Goal: Navigation & Orientation: Find specific page/section

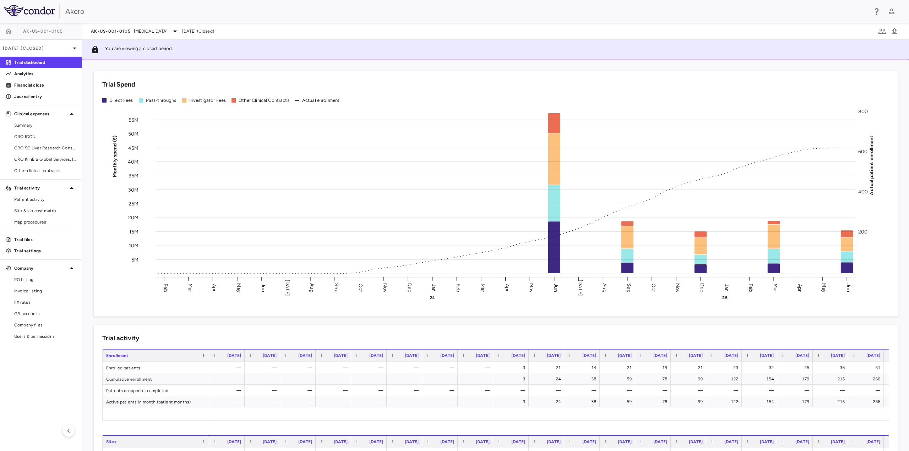
click at [17, 13] on img at bounding box center [29, 10] width 51 height 11
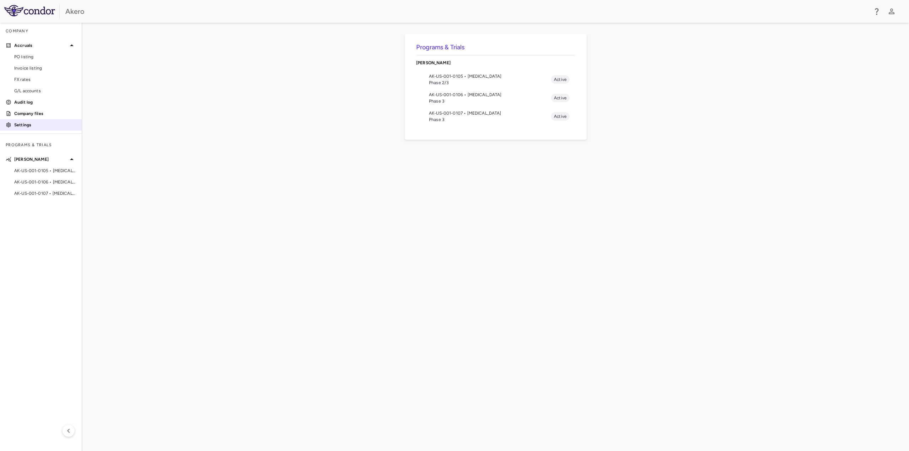
click at [23, 124] on p "Settings" at bounding box center [45, 125] width 62 height 6
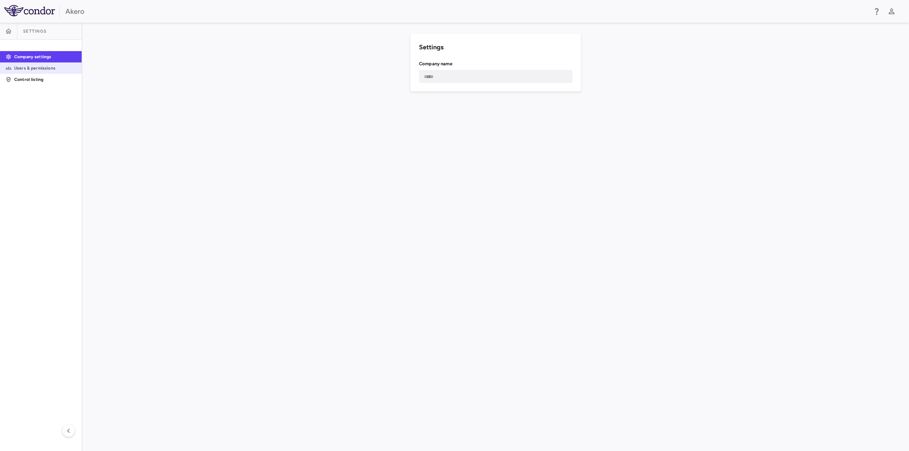
click at [37, 68] on p "Users & permissions" at bounding box center [45, 68] width 62 height 6
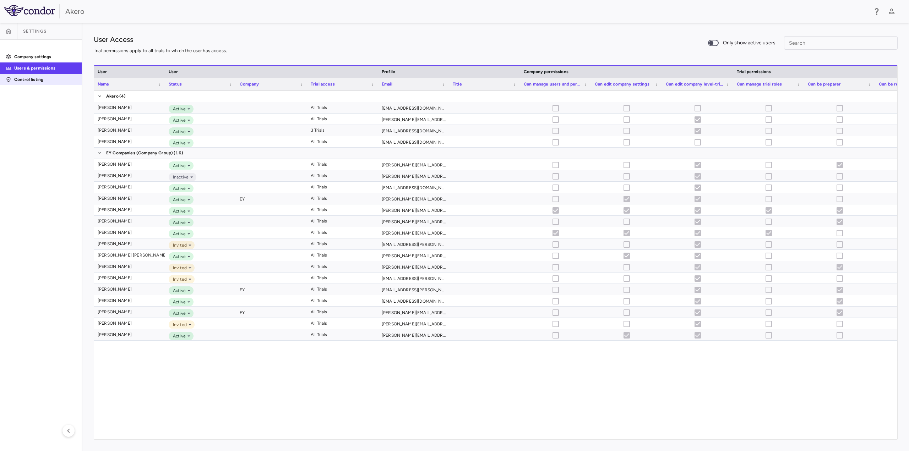
click at [36, 79] on p "Control listing" at bounding box center [45, 79] width 62 height 6
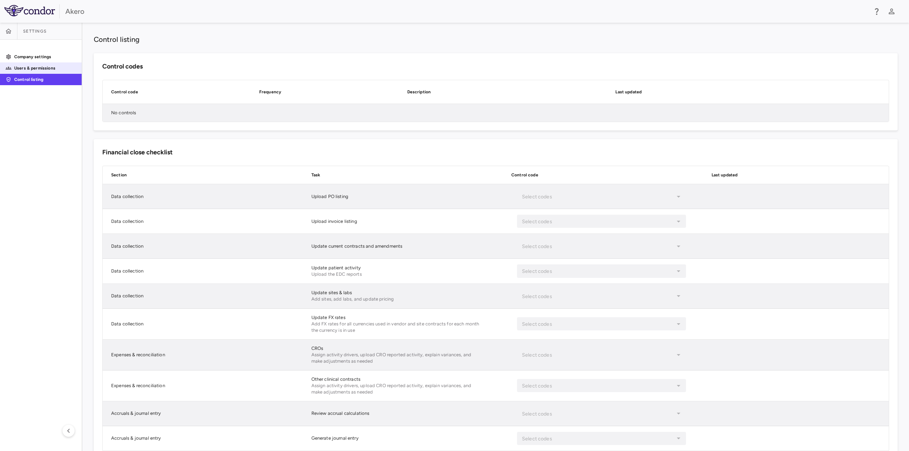
click at [36, 70] on p "Users & permissions" at bounding box center [45, 68] width 62 height 6
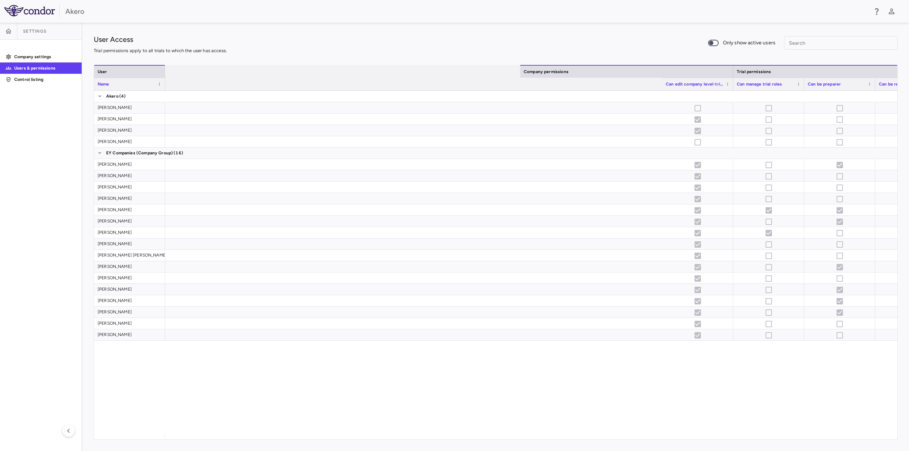
scroll to position [0, 617]
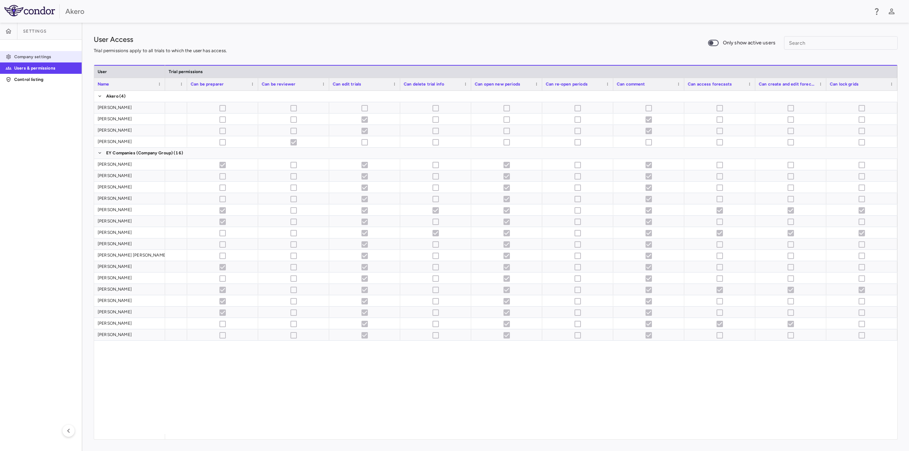
click at [42, 53] on link "Company settings" at bounding box center [41, 56] width 82 height 11
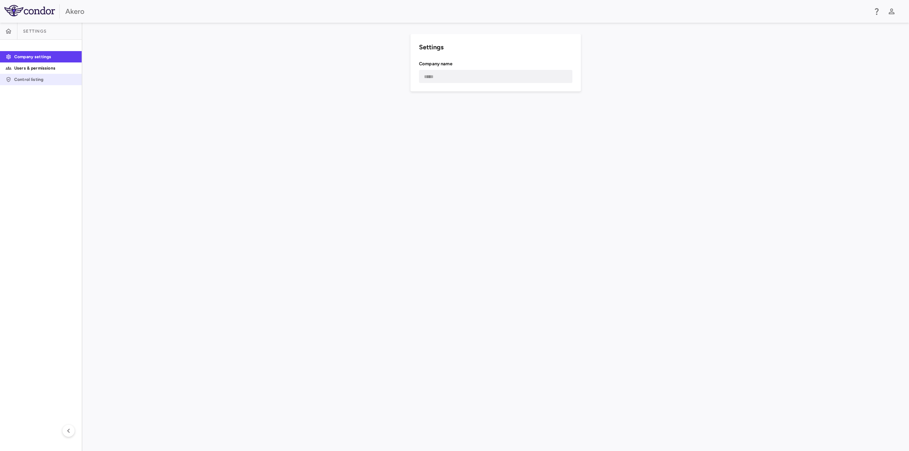
click at [30, 82] on p "Control listing" at bounding box center [45, 79] width 62 height 6
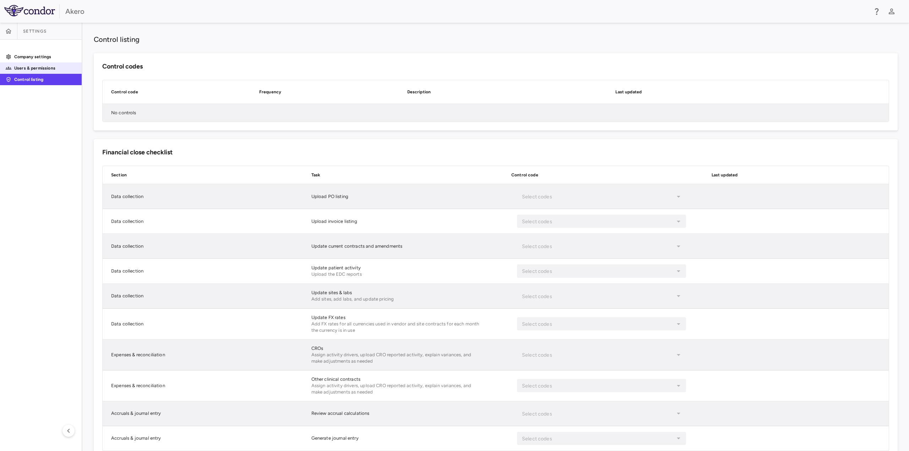
click at [27, 66] on p "Users & permissions" at bounding box center [45, 68] width 62 height 6
